Goal: Task Accomplishment & Management: Manage account settings

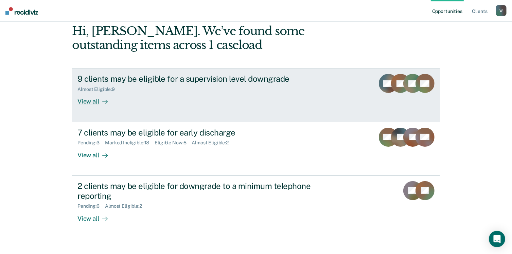
scroll to position [92, 0]
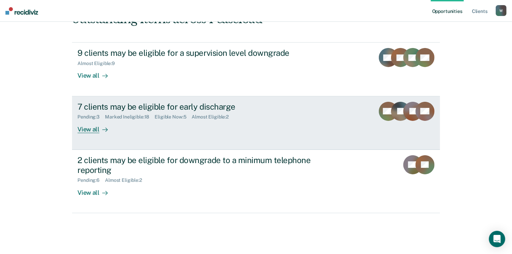
click at [218, 133] on link "7 clients may be eligible for early discharge Pending : 3 Marked Ineligible : 1…" at bounding box center [256, 122] width 368 height 53
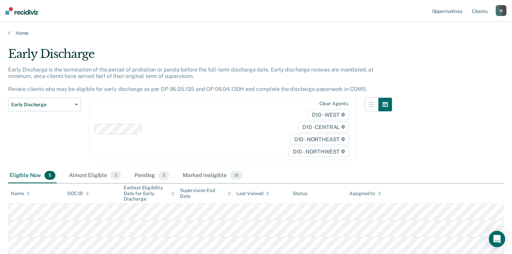
scroll to position [81, 0]
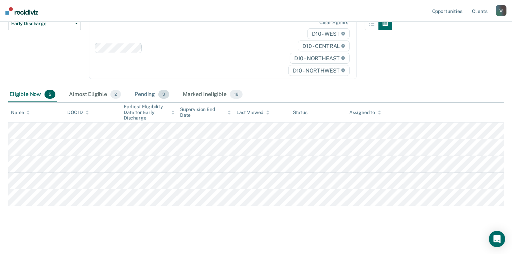
click at [148, 93] on div "Pending 3" at bounding box center [151, 94] width 37 height 15
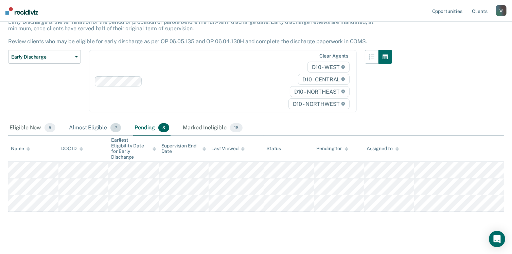
click at [95, 123] on div "Almost Eligible 2" at bounding box center [95, 127] width 55 height 15
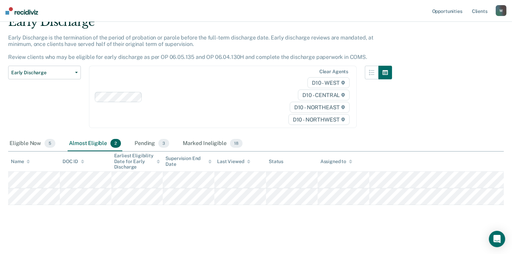
scroll to position [31, 0]
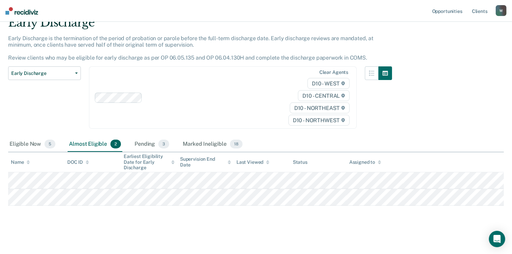
click at [94, 140] on div "Almost Eligible 2" at bounding box center [95, 144] width 55 height 15
click at [149, 140] on div "Pending 3" at bounding box center [151, 144] width 37 height 15
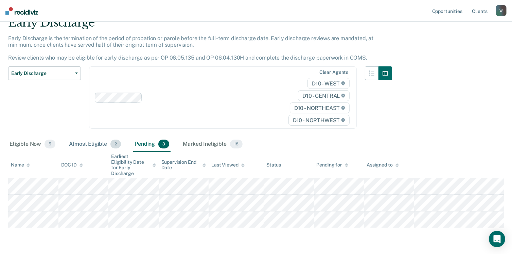
click at [104, 140] on div "Almost Eligible 2" at bounding box center [95, 144] width 55 height 15
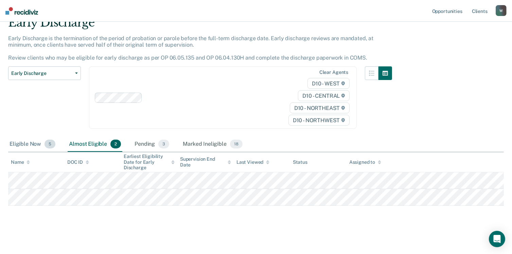
click at [28, 144] on div "Eligible Now 5" at bounding box center [32, 144] width 49 height 15
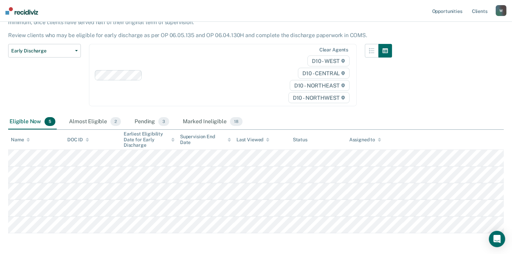
scroll to position [65, 0]
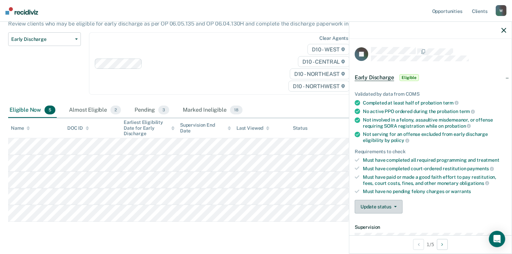
click at [390, 204] on button "Update status" at bounding box center [379, 207] width 48 height 14
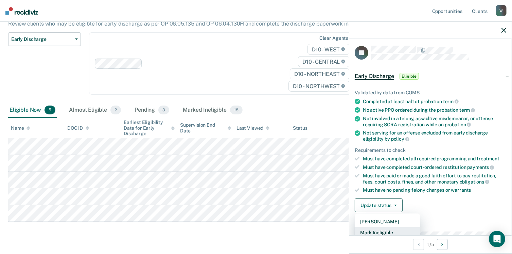
click at [390, 231] on button "Mark Ineligible" at bounding box center [388, 232] width 66 height 11
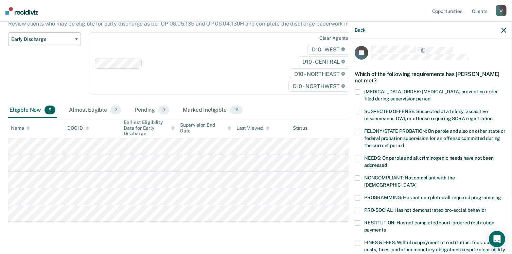
scroll to position [137, 0]
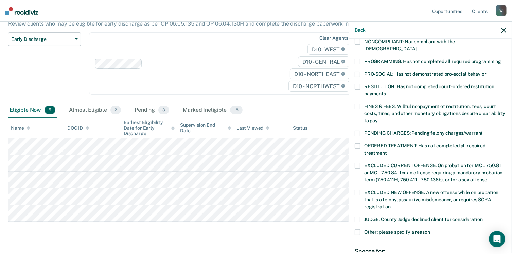
click at [385, 108] on span "FINES & FEES: Willful nonpayment of restitution, fees, court costs, fines, and …" at bounding box center [434, 113] width 141 height 20
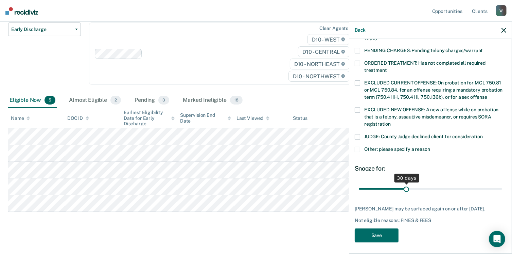
scroll to position [81, 0]
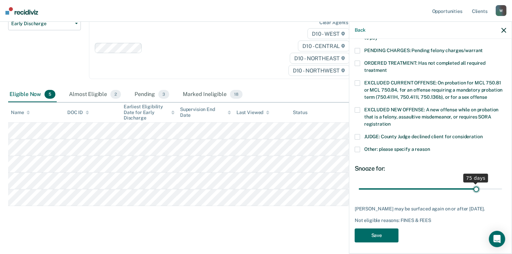
type input "75"
click at [472, 183] on input "range" at bounding box center [430, 189] width 143 height 12
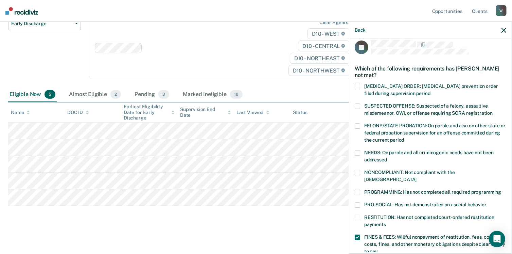
scroll to position [0, 0]
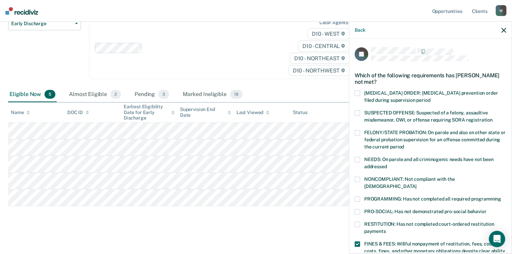
click at [353, 193] on div "JF Which of the following requirements has [PERSON_NAME] not met? [MEDICAL_DATA…" at bounding box center [430, 145] width 162 height 213
click at [359, 196] on span at bounding box center [357, 198] width 5 height 5
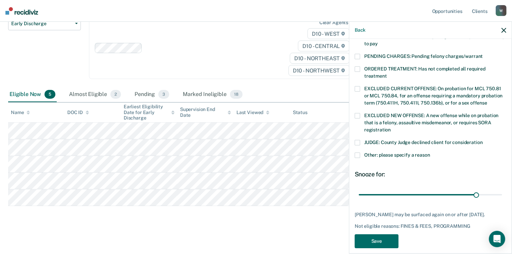
scroll to position [220, 0]
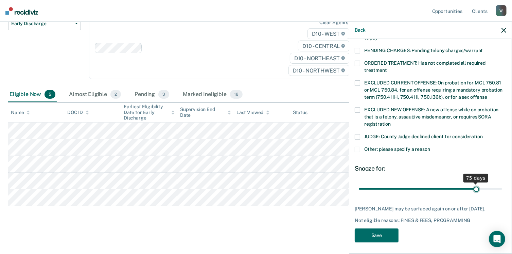
click at [474, 183] on input "range" at bounding box center [430, 189] width 143 height 12
click at [392, 236] on button "Save" at bounding box center [377, 235] width 44 height 14
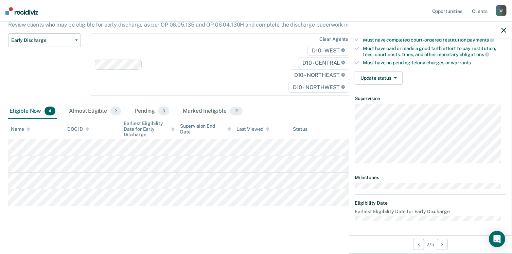
scroll to position [125, 0]
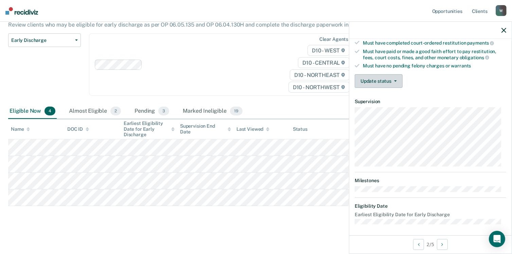
click at [376, 82] on button "Update status" at bounding box center [379, 81] width 48 height 14
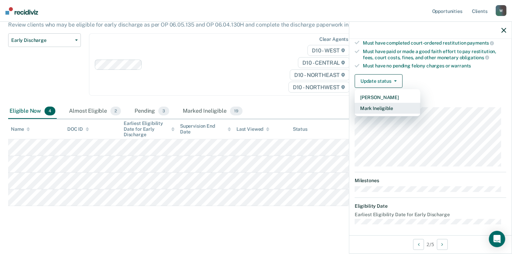
click at [378, 104] on button "Mark Ineligible" at bounding box center [388, 108] width 66 height 11
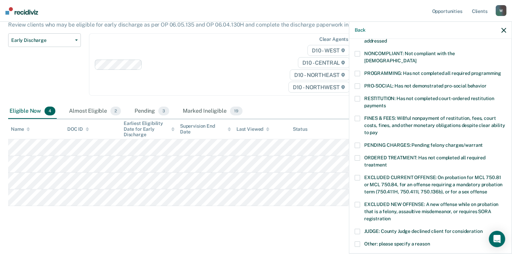
click at [381, 115] on span "FINES & FEES: Willful nonpayment of restitution, fees, court costs, fines, and …" at bounding box center [434, 125] width 141 height 20
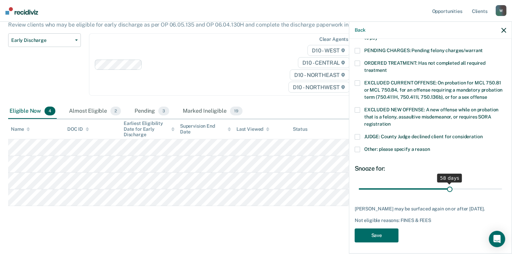
scroll to position [214, 0]
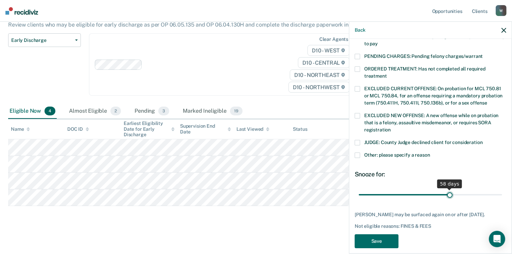
click at [447, 189] on input "range" at bounding box center [430, 195] width 143 height 12
type input "60"
click at [449, 189] on input "range" at bounding box center [430, 195] width 143 height 12
click at [393, 234] on button "Save" at bounding box center [377, 241] width 44 height 14
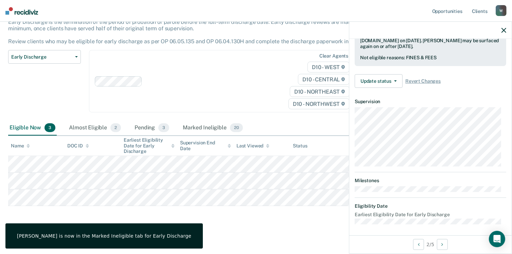
scroll to position [125, 0]
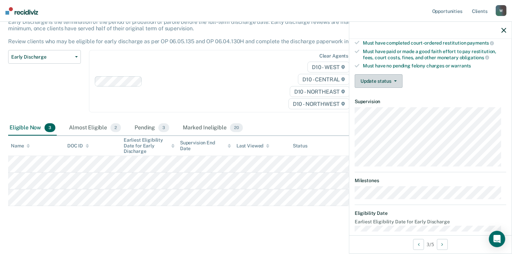
click at [387, 77] on button "Update status" at bounding box center [379, 81] width 48 height 14
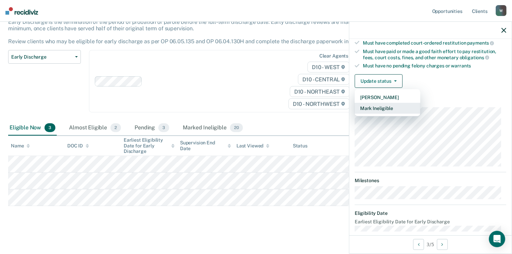
click at [399, 106] on button "Mark Ineligible" at bounding box center [388, 108] width 66 height 11
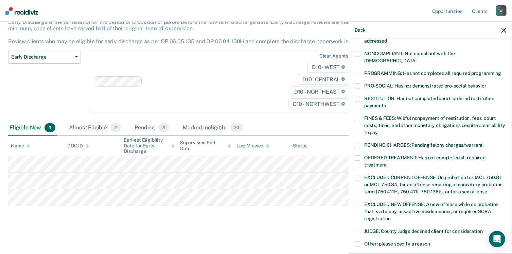
click at [381, 115] on span "FINES & FEES: Willful nonpayment of restitution, fees, court costs, fines, and …" at bounding box center [434, 125] width 141 height 20
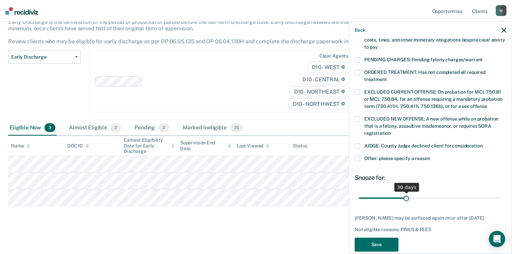
scroll to position [220, 0]
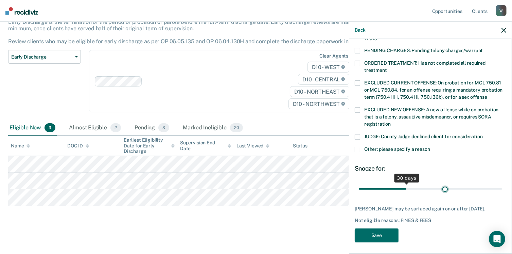
click at [443, 183] on input "range" at bounding box center [430, 189] width 143 height 12
drag, startPoint x: 443, startPoint y: 181, endPoint x: 449, endPoint y: 180, distance: 6.8
type input "60"
click at [449, 183] on input "range" at bounding box center [430, 189] width 143 height 12
click at [388, 236] on button "Save" at bounding box center [377, 235] width 44 height 14
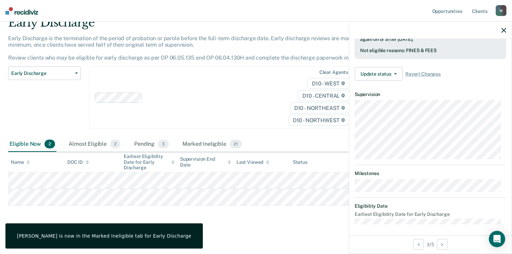
scroll to position [125, 0]
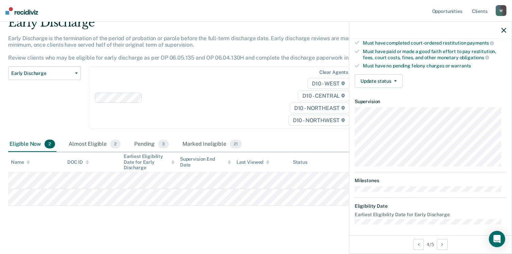
click at [402, 79] on div "Update status [PERSON_NAME] Mark Ineligible" at bounding box center [431, 81] width 152 height 14
click at [397, 81] on button "Update status" at bounding box center [379, 81] width 48 height 14
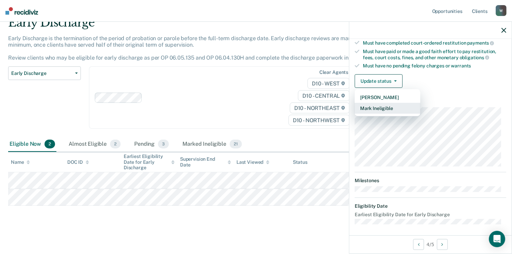
click at [389, 106] on button "Mark Ineligible" at bounding box center [388, 108] width 66 height 11
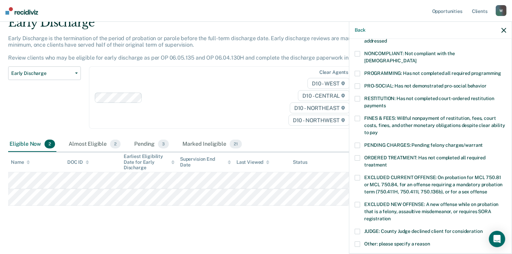
click at [379, 115] on span "FINES & FEES: Willful nonpayment of restitution, fees, court costs, fines, and …" at bounding box center [434, 125] width 141 height 20
click at [378, 70] on span "PROGRAMMING: Has not completed all required programming" at bounding box center [432, 72] width 137 height 5
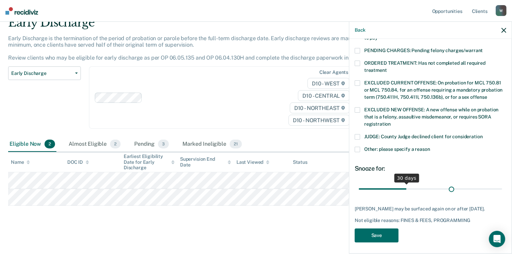
click at [448, 183] on input "range" at bounding box center [430, 189] width 143 height 12
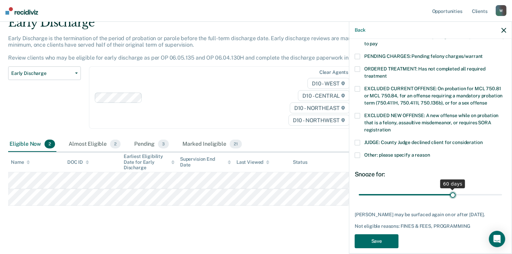
type input "60"
click at [450, 189] on input "range" at bounding box center [430, 195] width 143 height 12
click at [362, 237] on button "Save" at bounding box center [377, 241] width 44 height 14
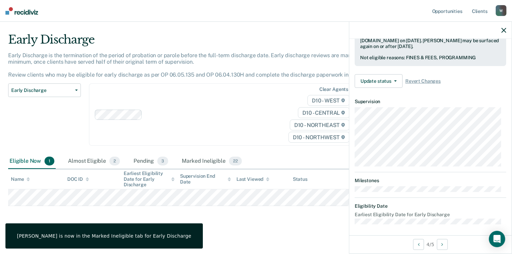
scroll to position [125, 0]
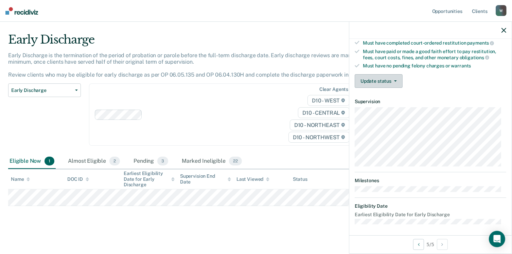
click at [379, 79] on button "Update status" at bounding box center [379, 81] width 48 height 14
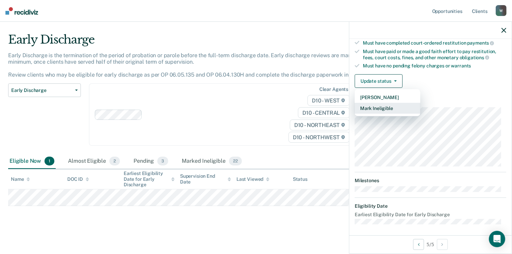
click at [386, 107] on button "Mark Ineligible" at bounding box center [388, 108] width 66 height 11
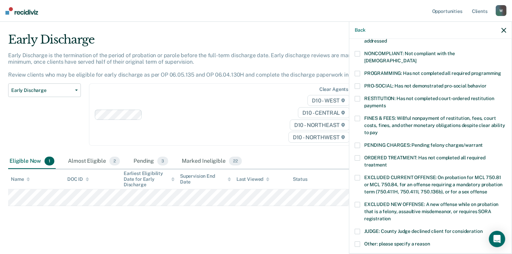
click at [385, 116] on span "FINES & FEES: Willful nonpayment of restitution, fees, court costs, fines, and …" at bounding box center [434, 125] width 141 height 20
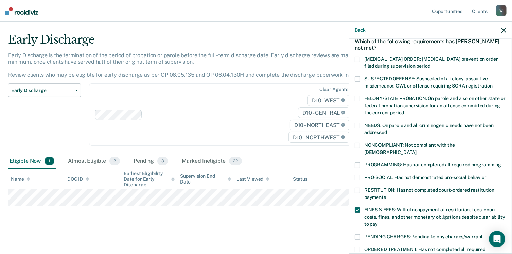
scroll to position [68, 0]
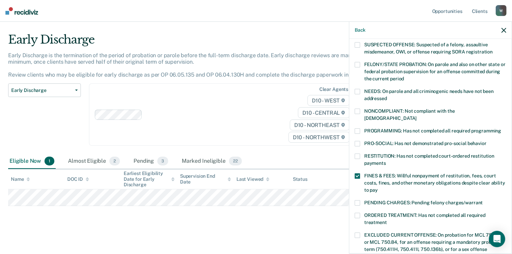
click at [405, 128] on span "PROGRAMMING: Has not completed all required programming" at bounding box center [432, 130] width 137 height 5
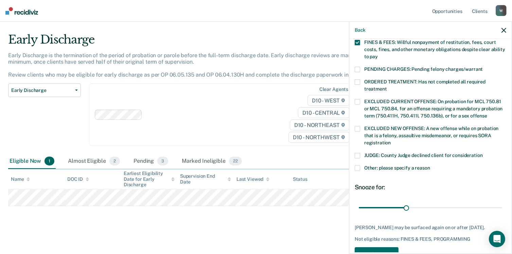
scroll to position [204, 0]
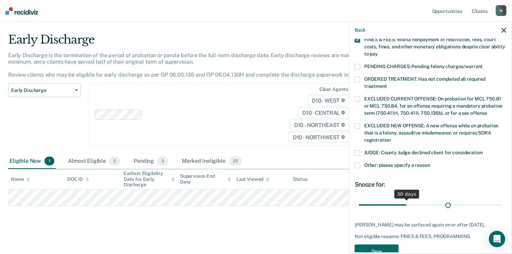
click at [445, 199] on input "range" at bounding box center [430, 205] width 143 height 12
drag, startPoint x: 445, startPoint y: 195, endPoint x: 449, endPoint y: 196, distance: 4.8
type input "60"
click at [449, 199] on input "range" at bounding box center [430, 205] width 143 height 12
click at [383, 244] on button "Save" at bounding box center [377, 251] width 44 height 14
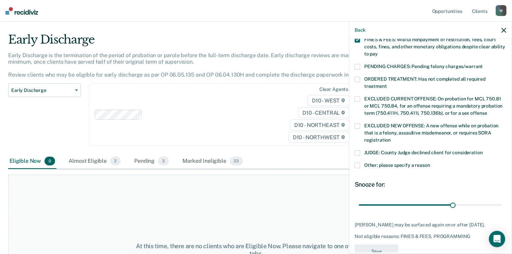
scroll to position [176, 0]
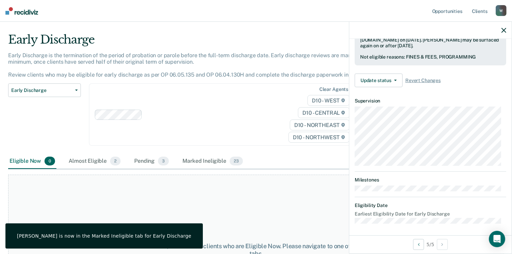
click at [173, 110] on div at bounding box center [209, 114] width 128 height 8
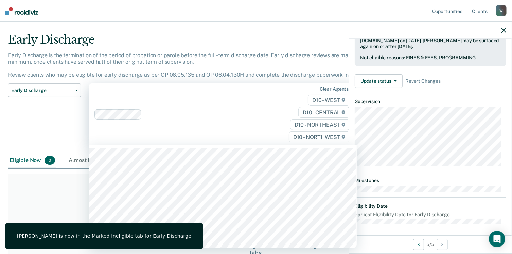
click at [35, 98] on div "Early Discharge Classification Review Early Discharge Minimum Telephone Reporti…" at bounding box center [44, 118] width 73 height 70
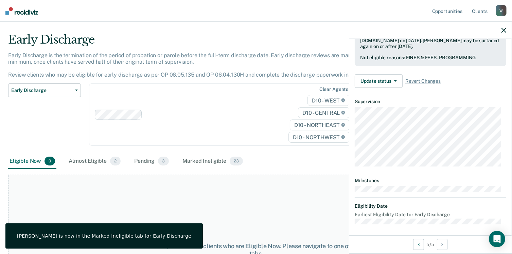
click at [141, 169] on div "At this time, there are no clients who are Eligible Now. Please navigate to one…" at bounding box center [256, 247] width 496 height 156
click at [143, 160] on div "Pending 3" at bounding box center [151, 161] width 37 height 15
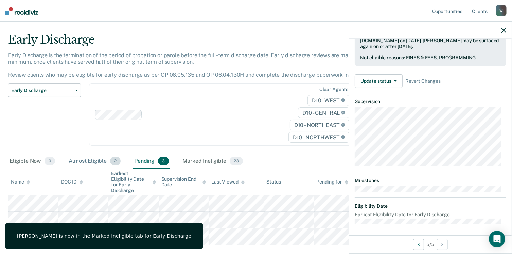
click at [88, 163] on div "Almost Eligible 2" at bounding box center [94, 161] width 55 height 15
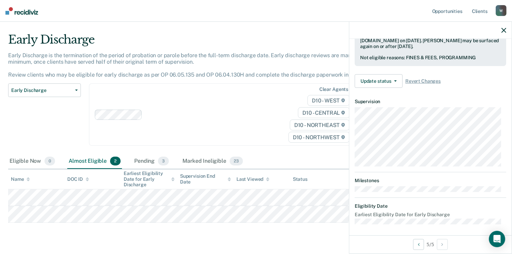
click at [110, 155] on div "Almost Eligible 2" at bounding box center [94, 161] width 55 height 15
click at [396, 80] on icon "button" at bounding box center [395, 80] width 3 height 1
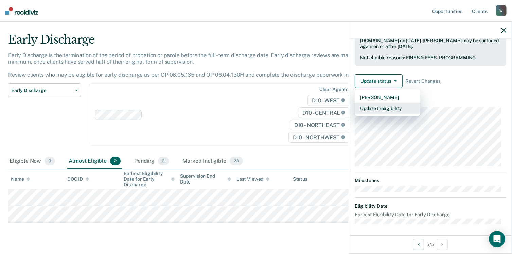
click at [387, 103] on button "Update Ineligibility" at bounding box center [388, 108] width 66 height 11
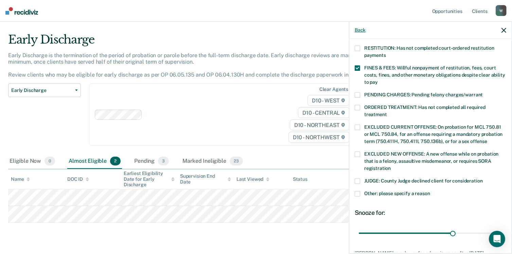
click at [365, 32] on button "Back" at bounding box center [360, 30] width 11 height 6
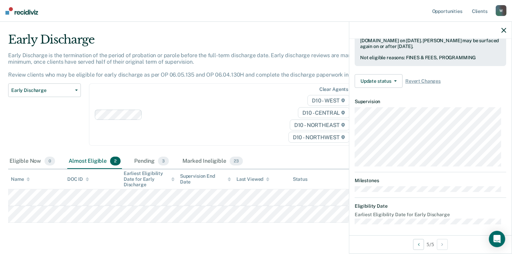
click at [243, 94] on div "Clear agents D10 - WEST D10 - CENTRAL D10 - NORTHEAST D10 - NORTHWEST" at bounding box center [223, 114] width 268 height 62
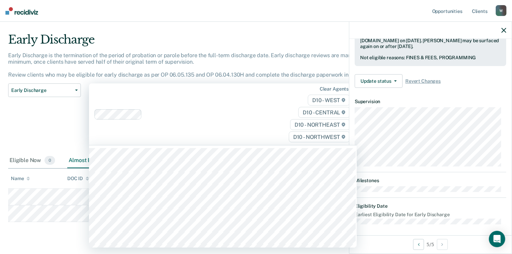
click at [61, 104] on div "Early Discharge Classification Review Early Discharge Minimum Telephone Reporti…" at bounding box center [44, 118] width 73 height 70
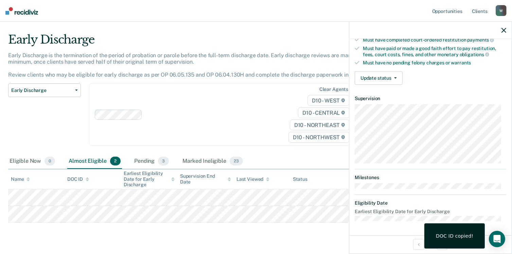
scroll to position [125, 0]
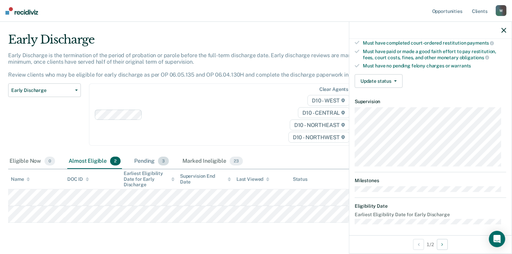
click at [160, 161] on span "3" at bounding box center [163, 160] width 11 height 9
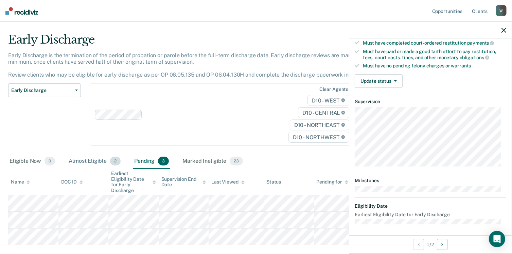
click at [97, 162] on div "Almost Eligible 2" at bounding box center [94, 161] width 55 height 15
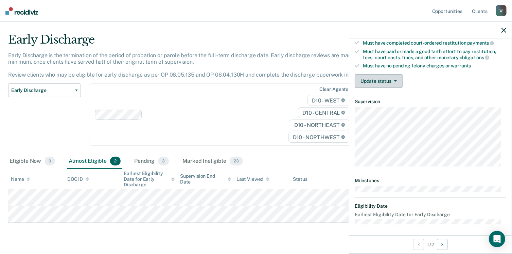
click at [393, 80] on span "button" at bounding box center [394, 80] width 5 height 1
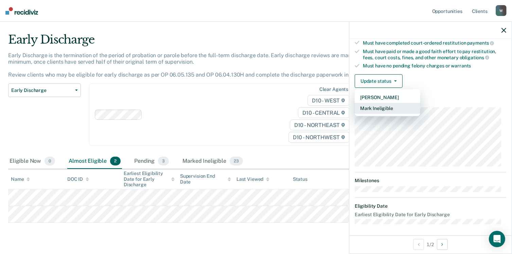
click at [392, 109] on button "Mark Ineligible" at bounding box center [388, 108] width 66 height 11
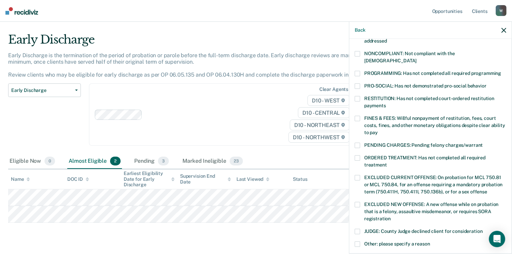
click at [385, 115] on span "FINES & FEES: Willful nonpayment of restitution, fees, court costs, fines, and …" at bounding box center [434, 125] width 141 height 20
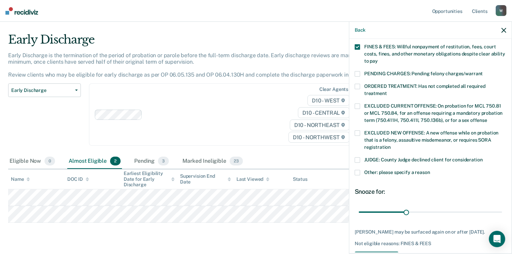
scroll to position [220, 0]
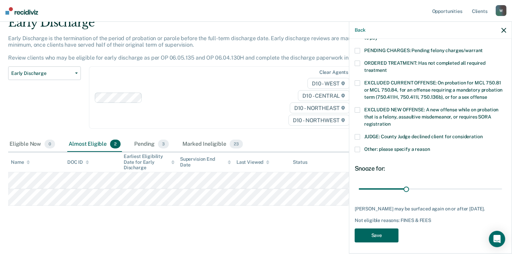
click at [386, 232] on button "Save" at bounding box center [377, 235] width 44 height 14
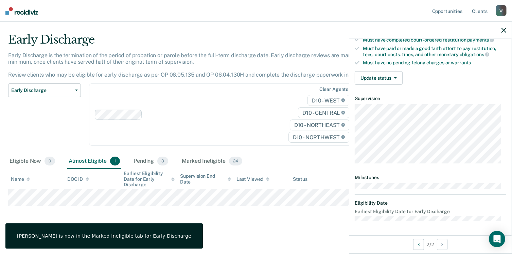
scroll to position [125, 0]
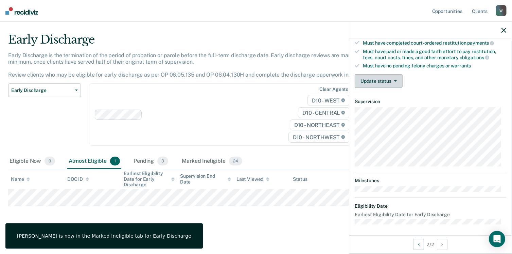
click at [374, 80] on button "Update status" at bounding box center [379, 81] width 48 height 14
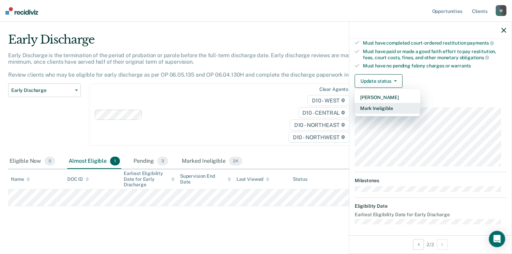
click at [382, 106] on button "Mark Ineligible" at bounding box center [388, 108] width 66 height 11
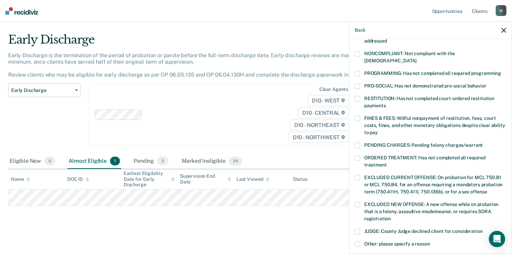
click at [376, 118] on span "FINES & FEES: Willful nonpayment of restitution, fees, court costs, fines, and …" at bounding box center [434, 125] width 141 height 20
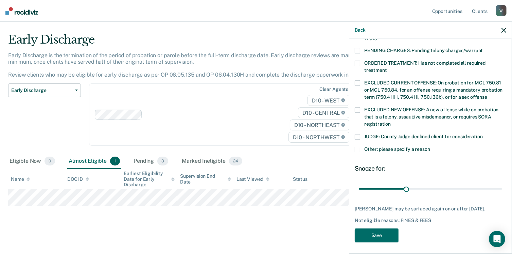
scroll to position [152, 0]
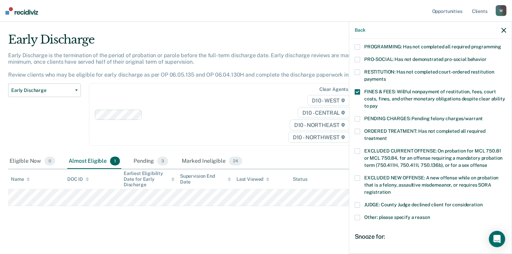
click at [381, 128] on span "ORDERED TREATMENT: Has not completed all required treatment" at bounding box center [424, 134] width 121 height 13
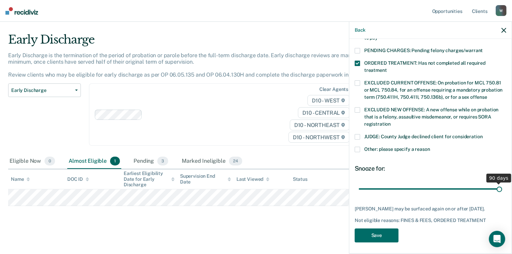
drag, startPoint x: 469, startPoint y: 184, endPoint x: 496, endPoint y: 180, distance: 27.4
type input "90"
click at [496, 183] on input "range" at bounding box center [430, 189] width 143 height 12
click at [384, 228] on button "Save" at bounding box center [377, 235] width 44 height 14
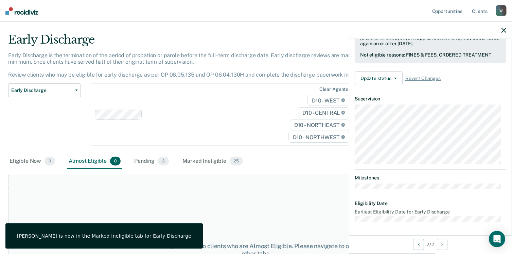
scroll to position [176, 0]
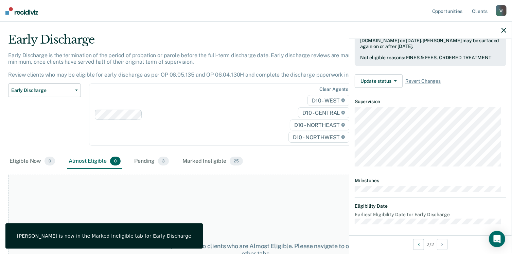
click at [56, 127] on div "Early Discharge Classification Review Early Discharge Minimum Telephone Reporti…" at bounding box center [44, 118] width 73 height 70
click at [24, 10] on img at bounding box center [21, 10] width 33 height 7
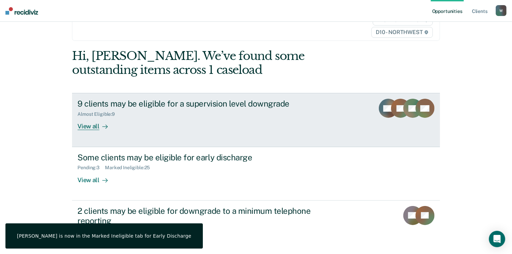
scroll to position [92, 0]
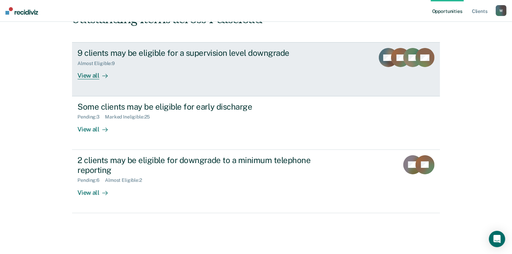
click at [237, 84] on link "9 clients may be eligible for a supervision level downgrade Almost Eligible : 9…" at bounding box center [256, 69] width 368 height 54
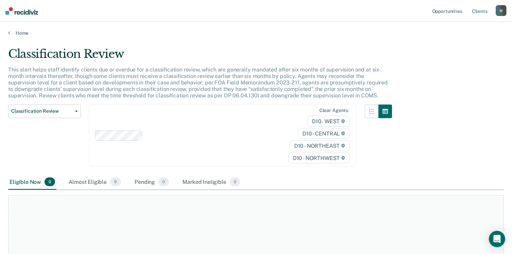
click at [27, 11] on img at bounding box center [21, 10] width 33 height 7
